Goal: Navigation & Orientation: Find specific page/section

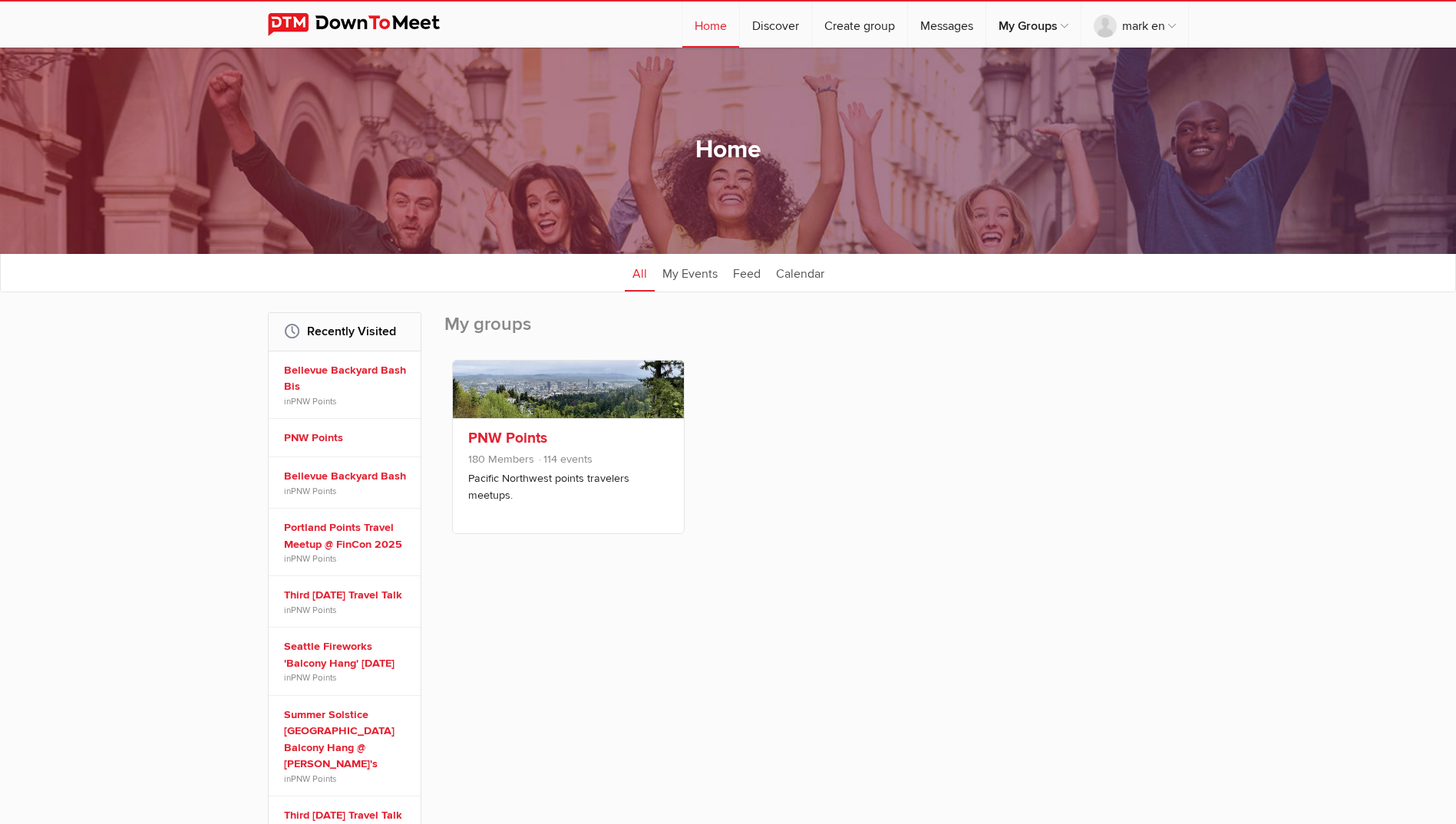
click at [498, 437] on link "PNW Points" at bounding box center [508, 438] width 79 height 18
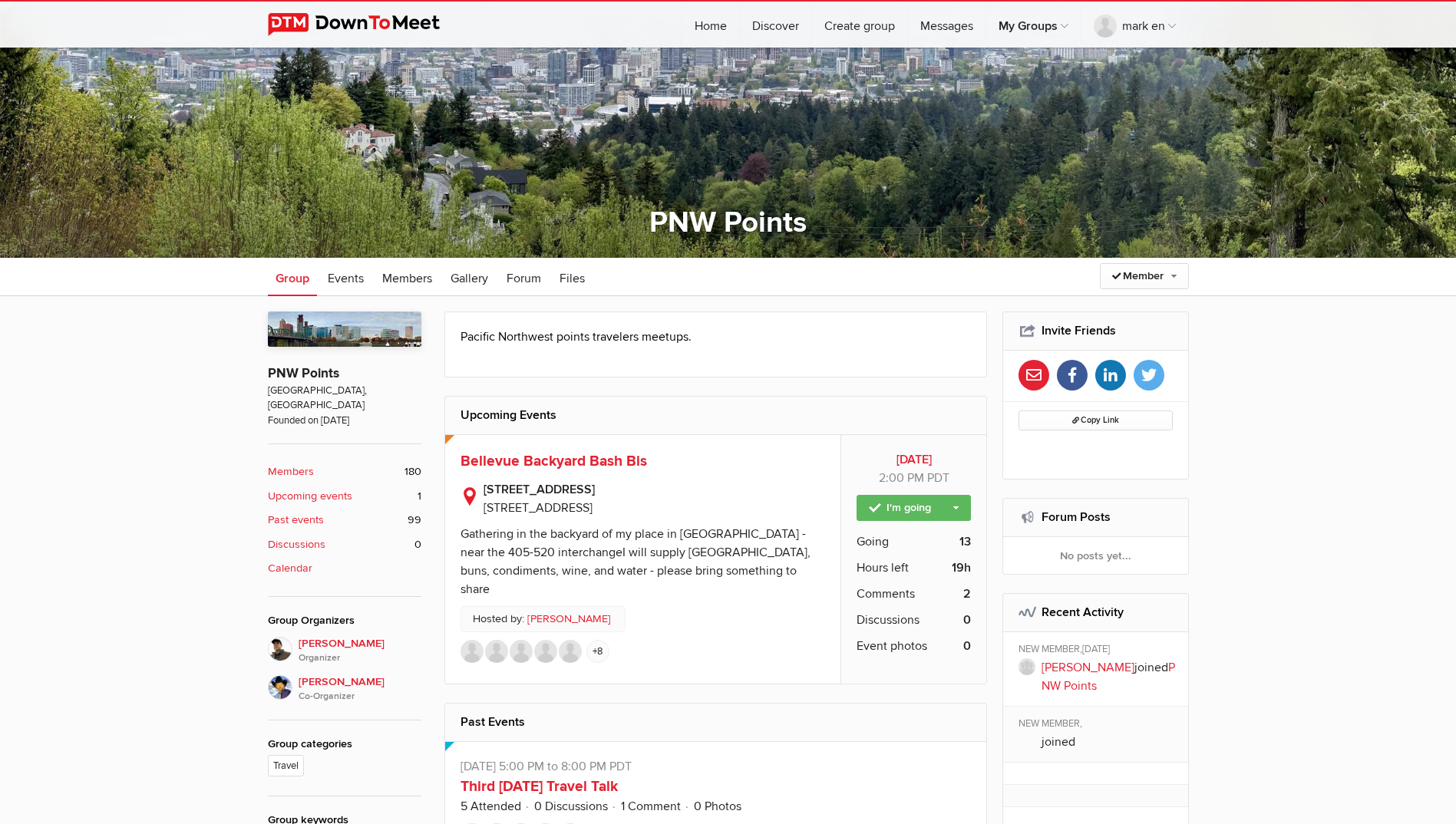
scroll to position [230, 0]
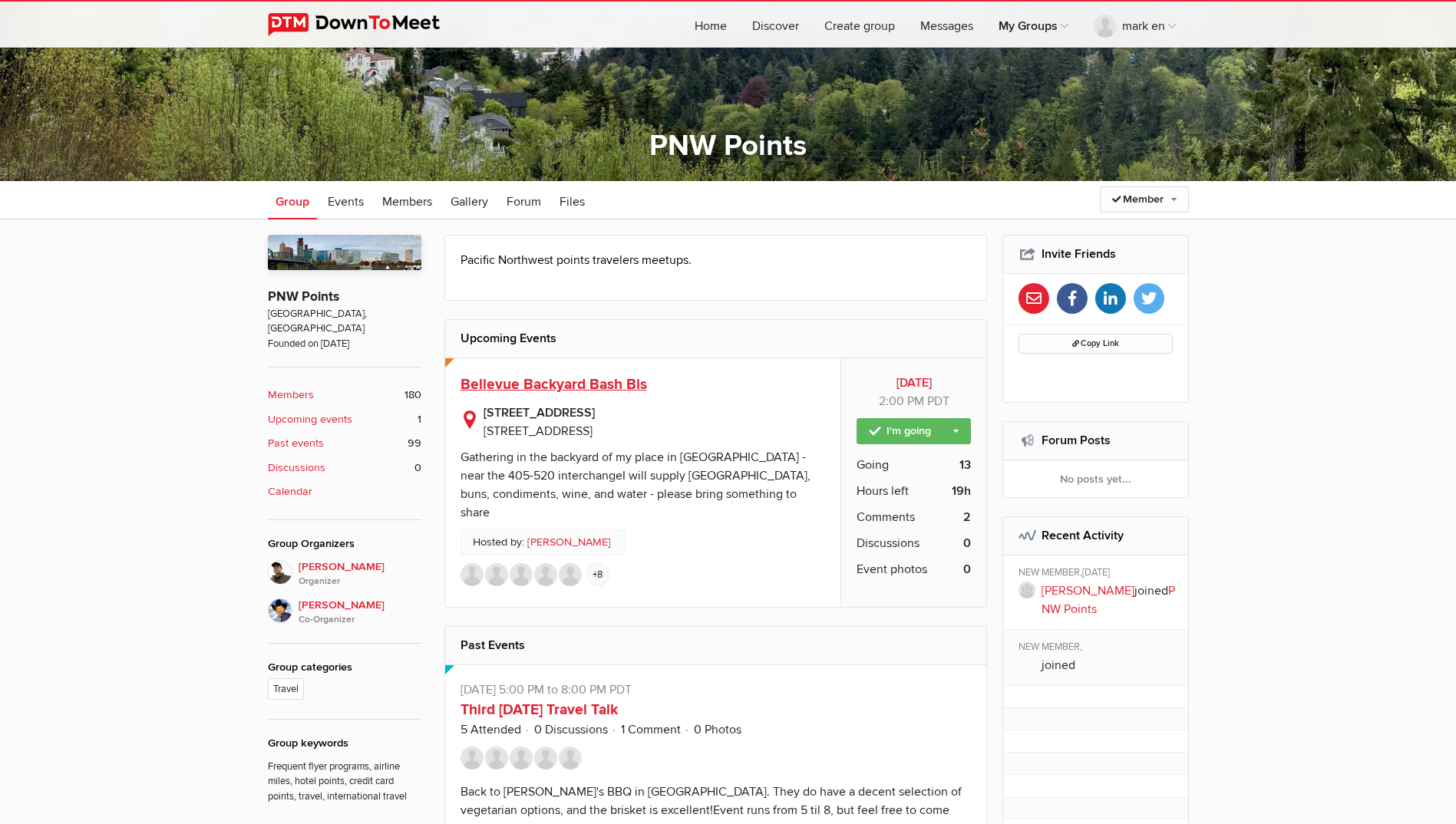
click at [560, 386] on span "Bellevue Backyard Bash Bis" at bounding box center [554, 384] width 187 height 18
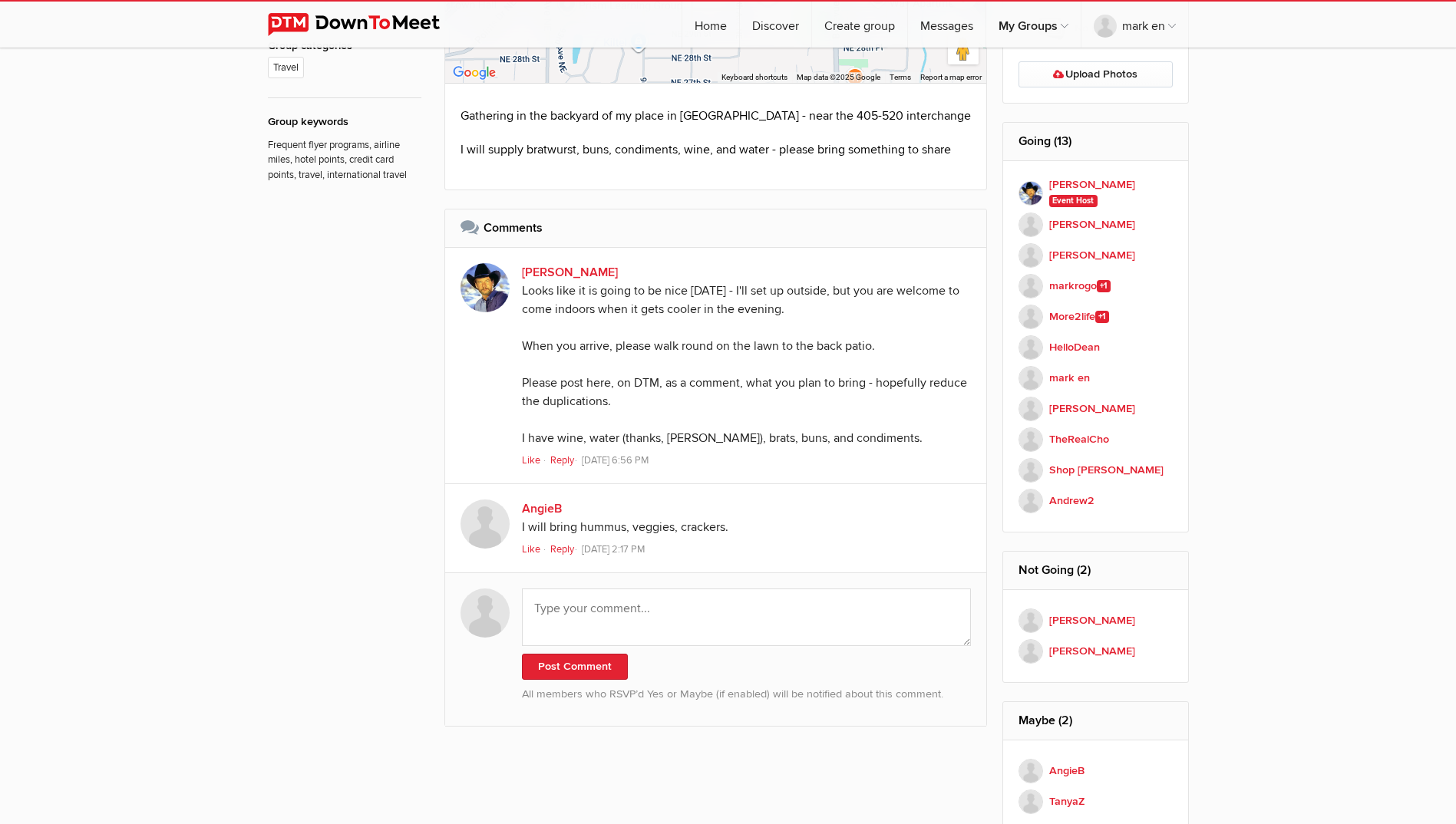
scroll to position [533, 0]
